Goal: Information Seeking & Learning: Learn about a topic

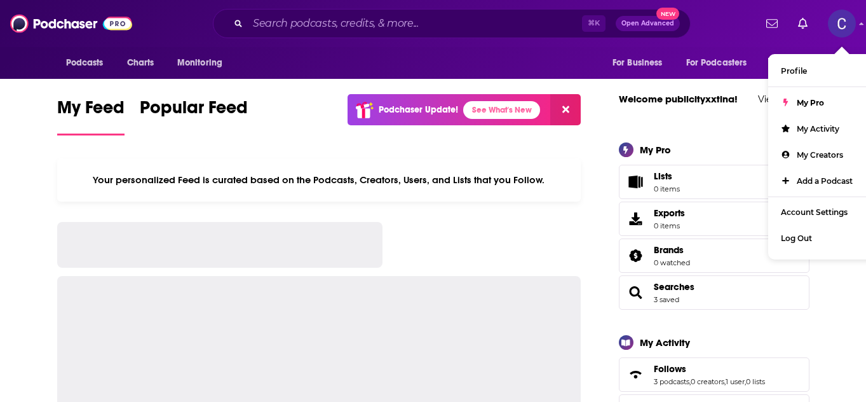
click at [821, 25] on div at bounding box center [808, 24] width 95 height 28
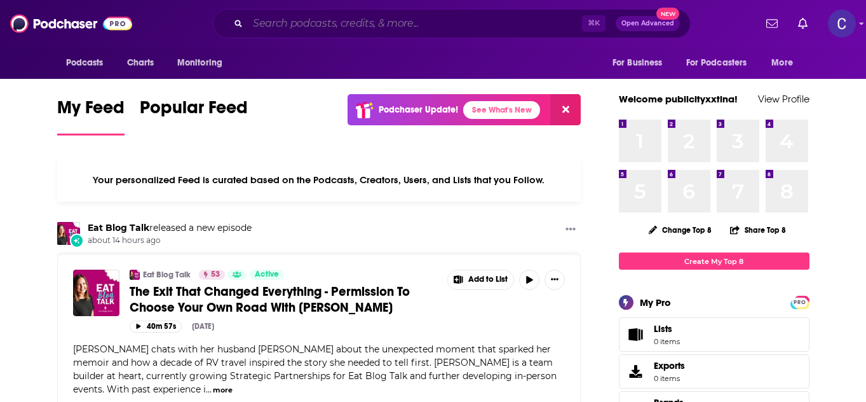
click at [358, 29] on input "Search podcasts, credits, & more..." at bounding box center [415, 23] width 334 height 20
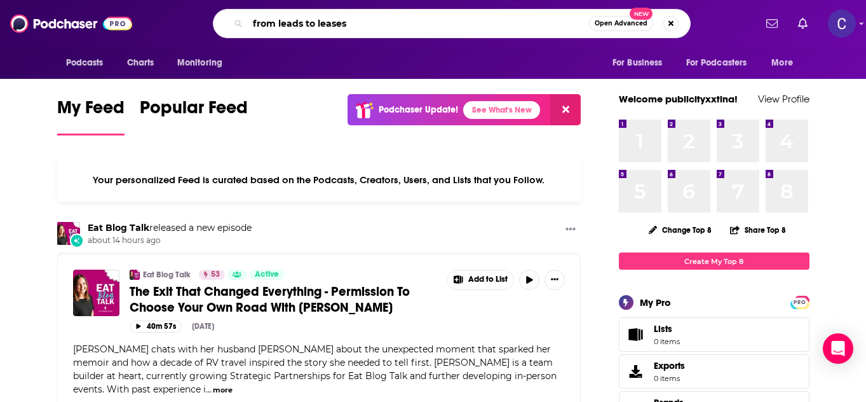
type input "from leads to leases"
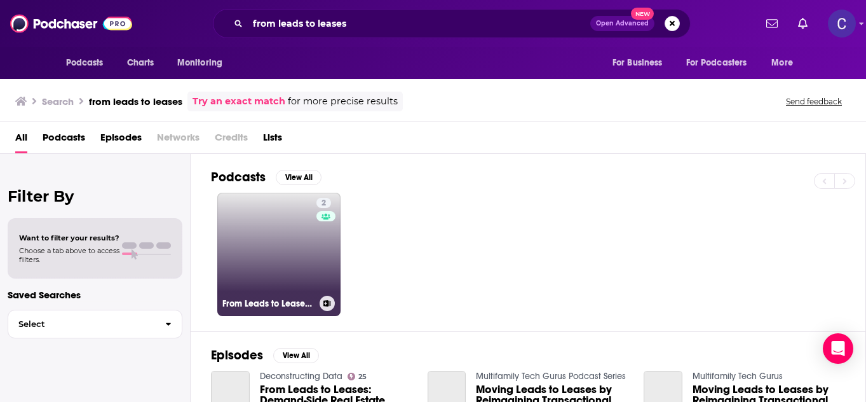
click at [276, 245] on link "2 From Leads to Leases - Senior Living Marketing and Sales" at bounding box center [278, 254] width 123 height 123
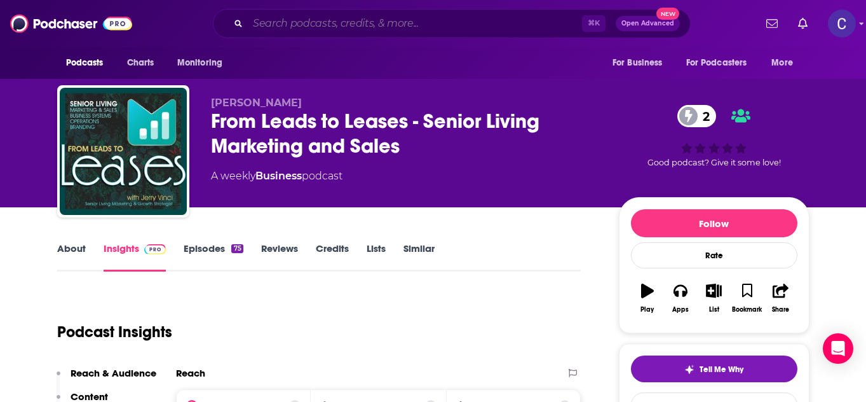
click at [316, 21] on input "Search podcasts, credits, & more..." at bounding box center [415, 23] width 334 height 20
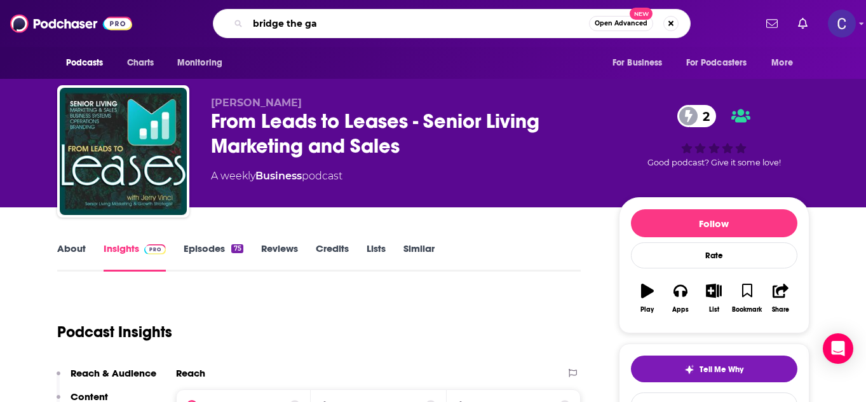
type input "bridge the gap"
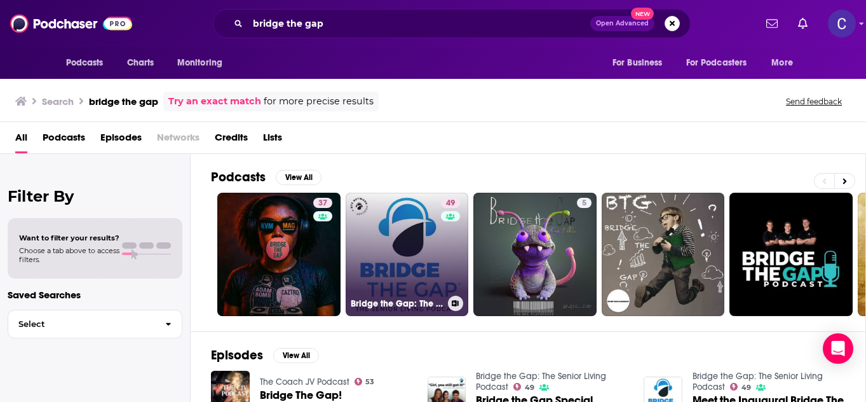
click at [410, 257] on link "49 Bridge the Gap: The Senior Living Podcast" at bounding box center [407, 254] width 123 height 123
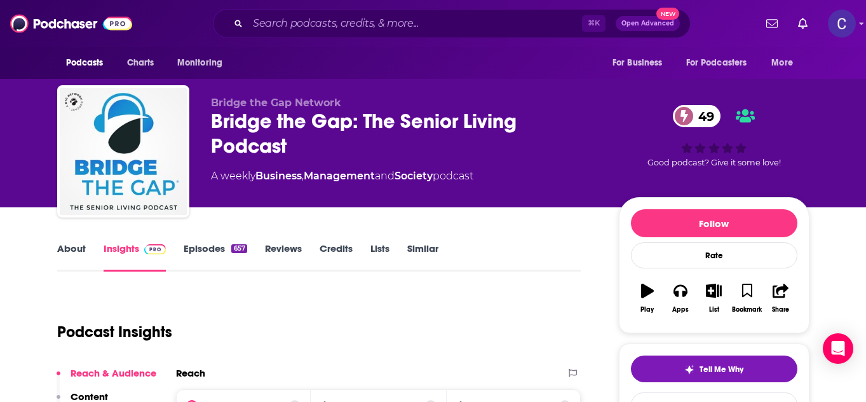
scroll to position [132, 0]
